Goal: Transaction & Acquisition: Download file/media

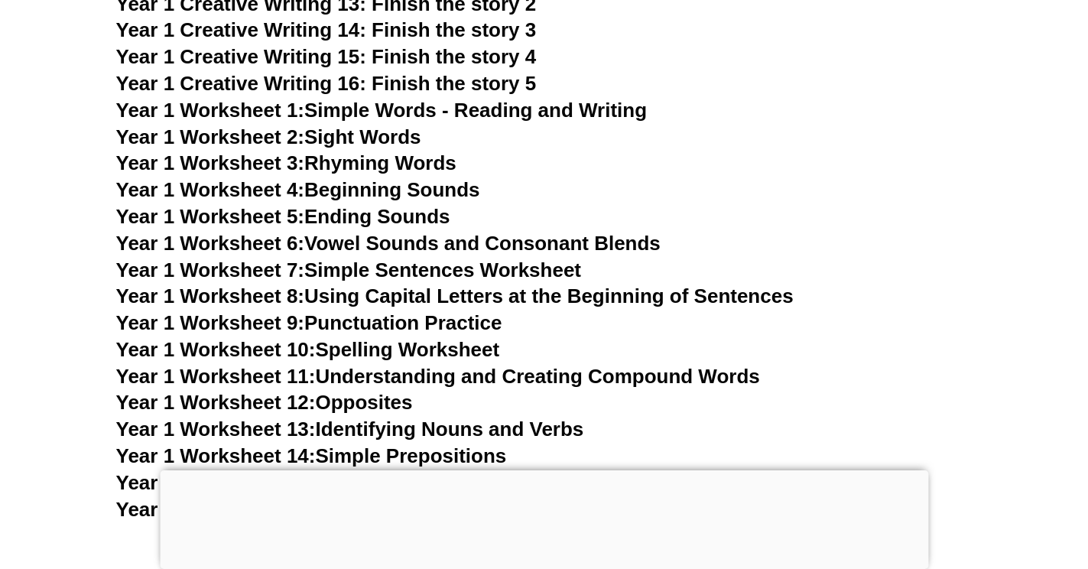
scroll to position [2747, 0]
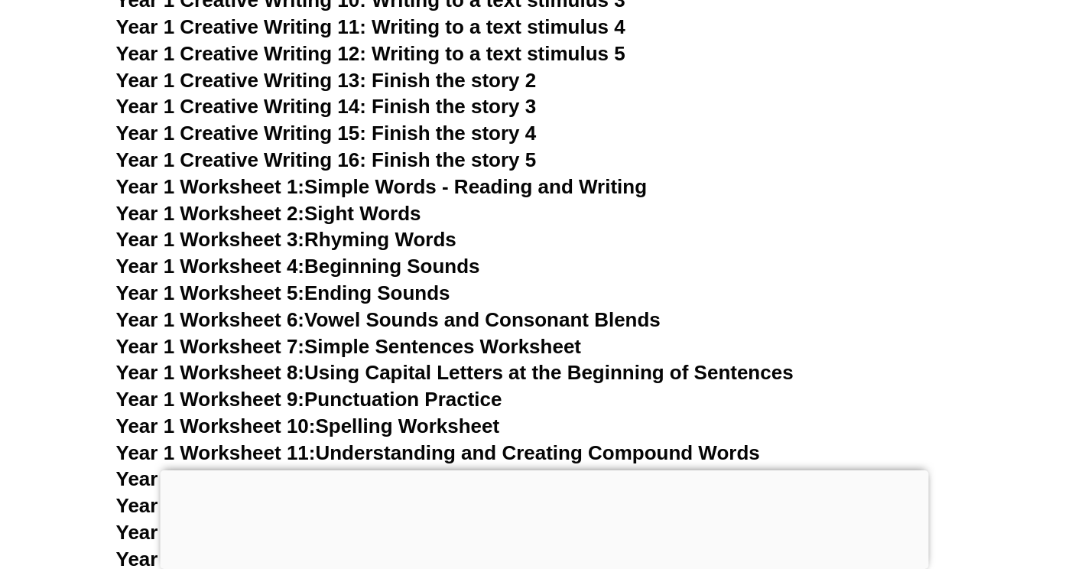
click at [320, 184] on link "Year 1 Worksheet 1: Simple Words - Reading and Writing" at bounding box center [381, 186] width 531 height 23
click at [362, 239] on link "Year 1 Worksheet 3: Rhyming Words" at bounding box center [286, 239] width 340 height 23
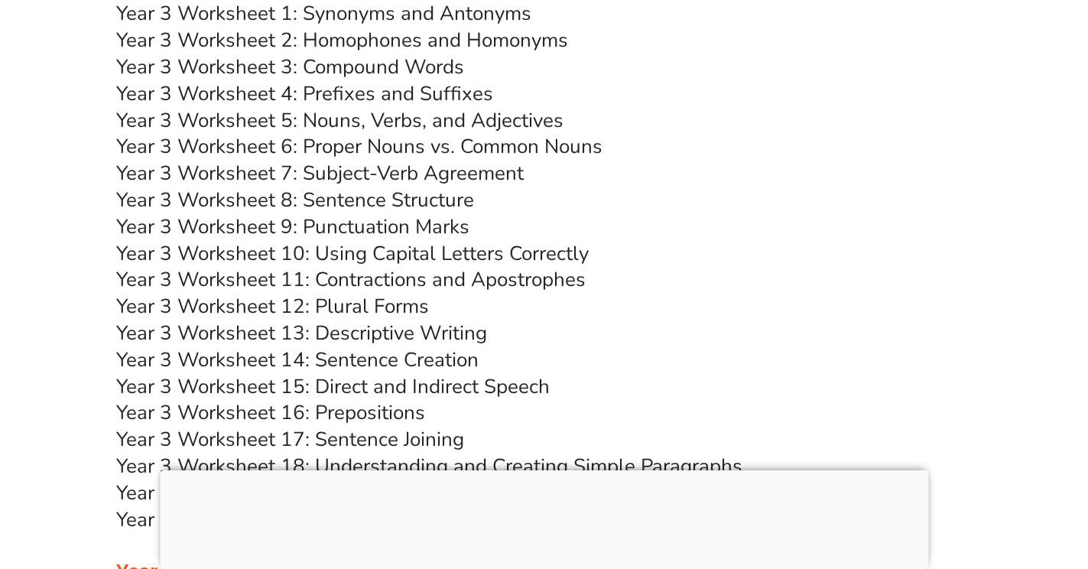
scroll to position [5424, 0]
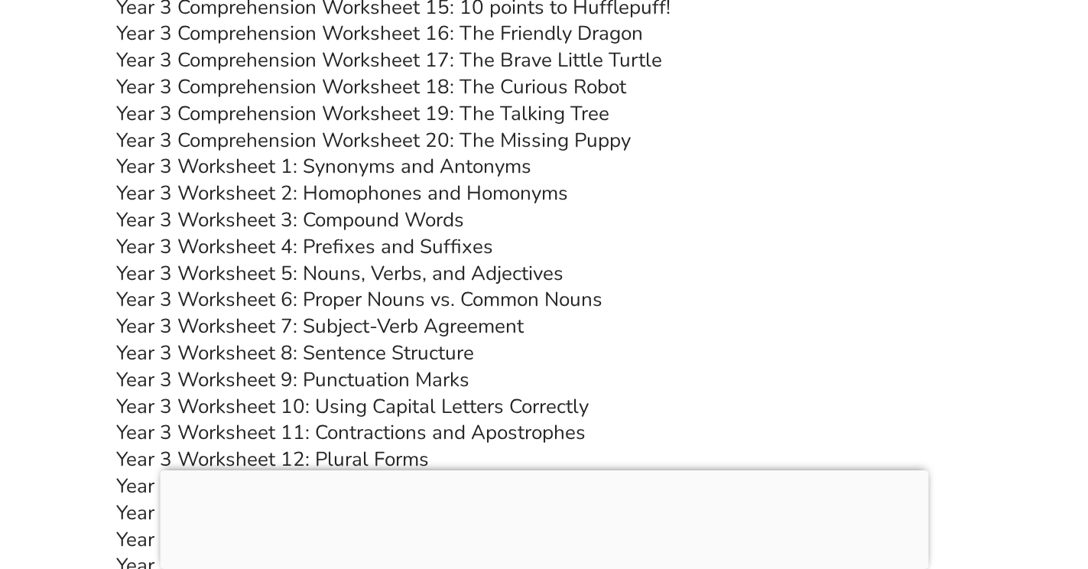
click at [385, 197] on link "Year 3 Worksheet 2: Homophones and Homonyms" at bounding box center [342, 193] width 452 height 27
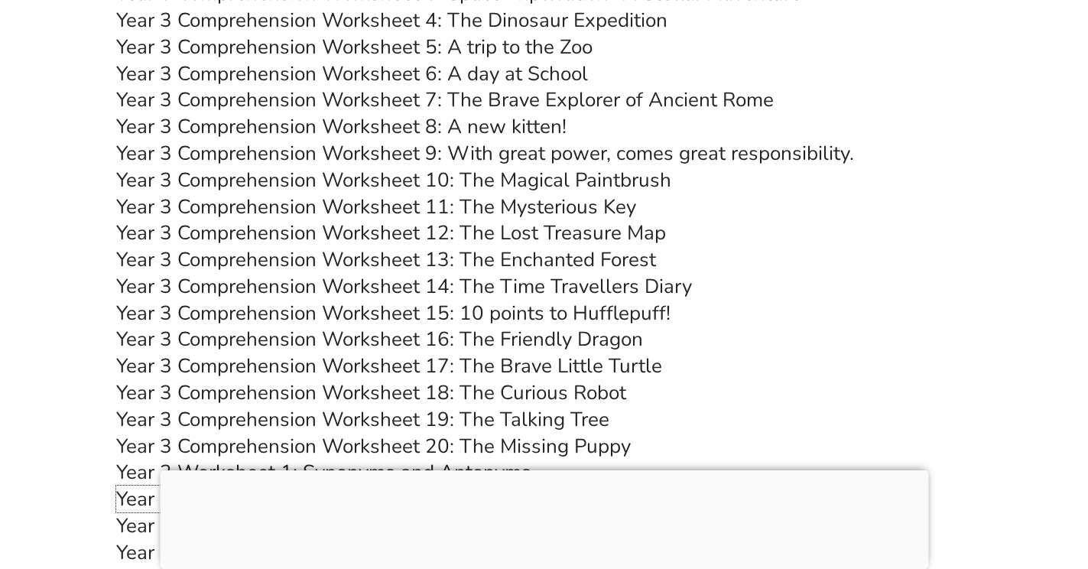
scroll to position [4965, 0]
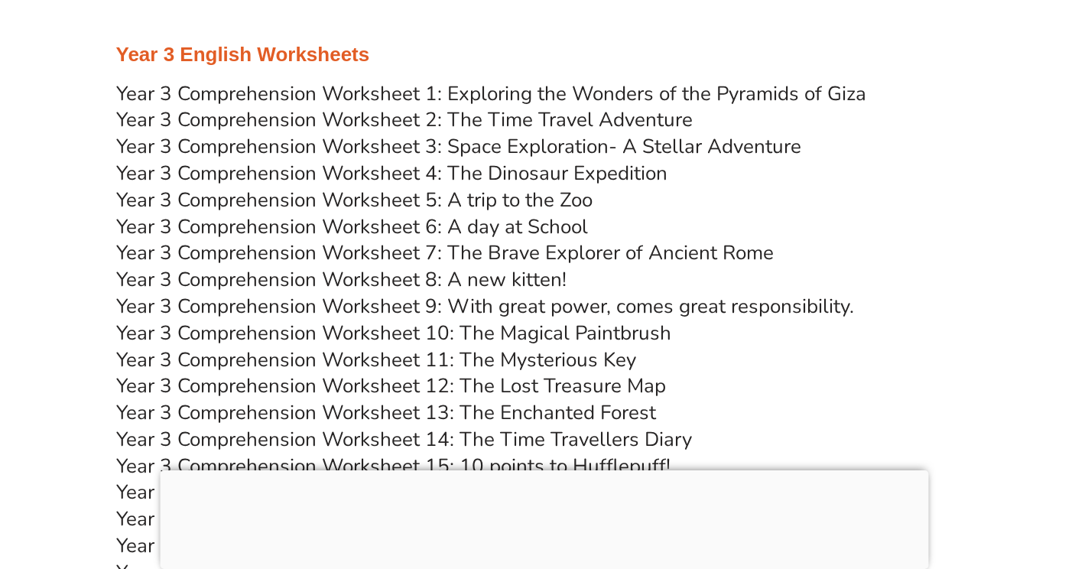
click at [541, 174] on link "Year 3 Comprehension Worksheet 4: The Dinosaur Expedition" at bounding box center [391, 173] width 551 height 27
